Goal: Navigation & Orientation: Find specific page/section

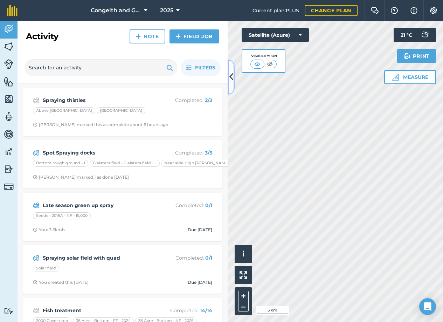
click at [230, 76] on icon at bounding box center [231, 77] width 4 height 12
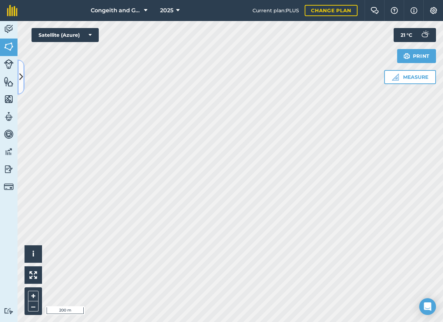
click at [22, 79] on icon at bounding box center [21, 77] width 4 height 12
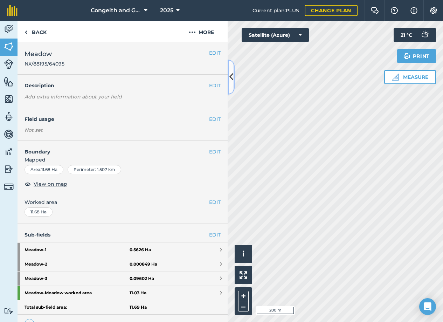
scroll to position [38, 0]
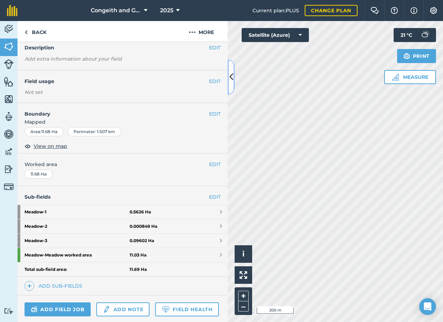
click at [230, 81] on icon at bounding box center [231, 77] width 4 height 12
